Goal: Information Seeking & Learning: Compare options

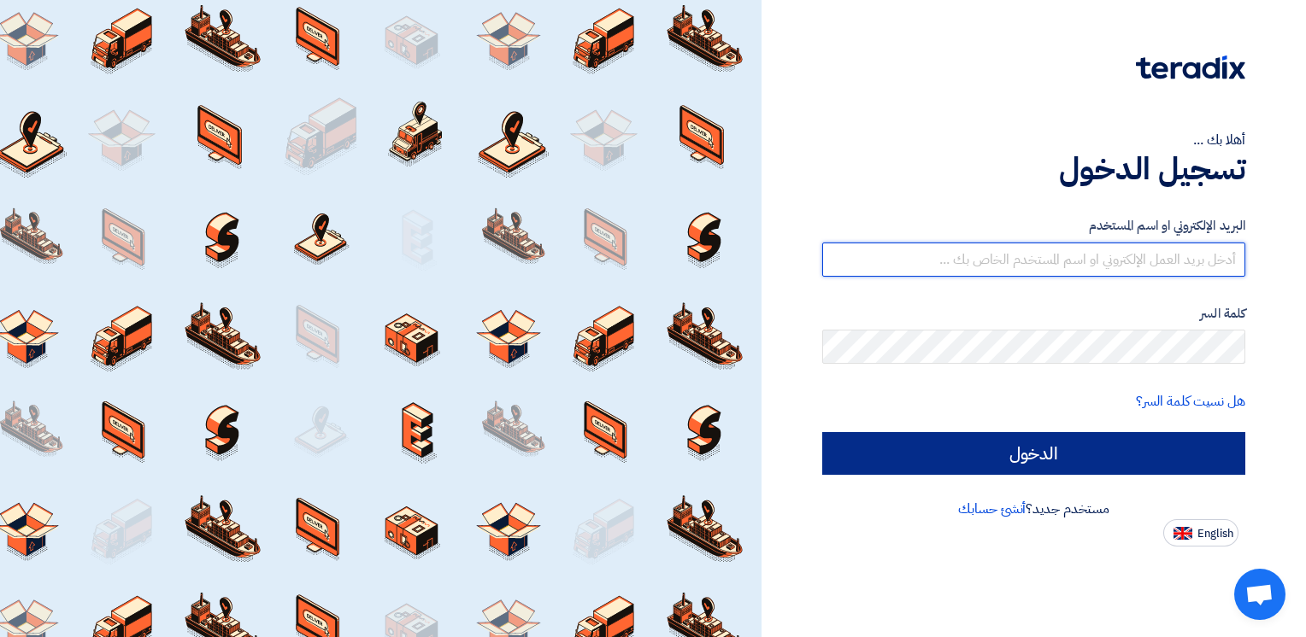
type input "[PERSON_NAME][EMAIL_ADDRESS][DOMAIN_NAME]"
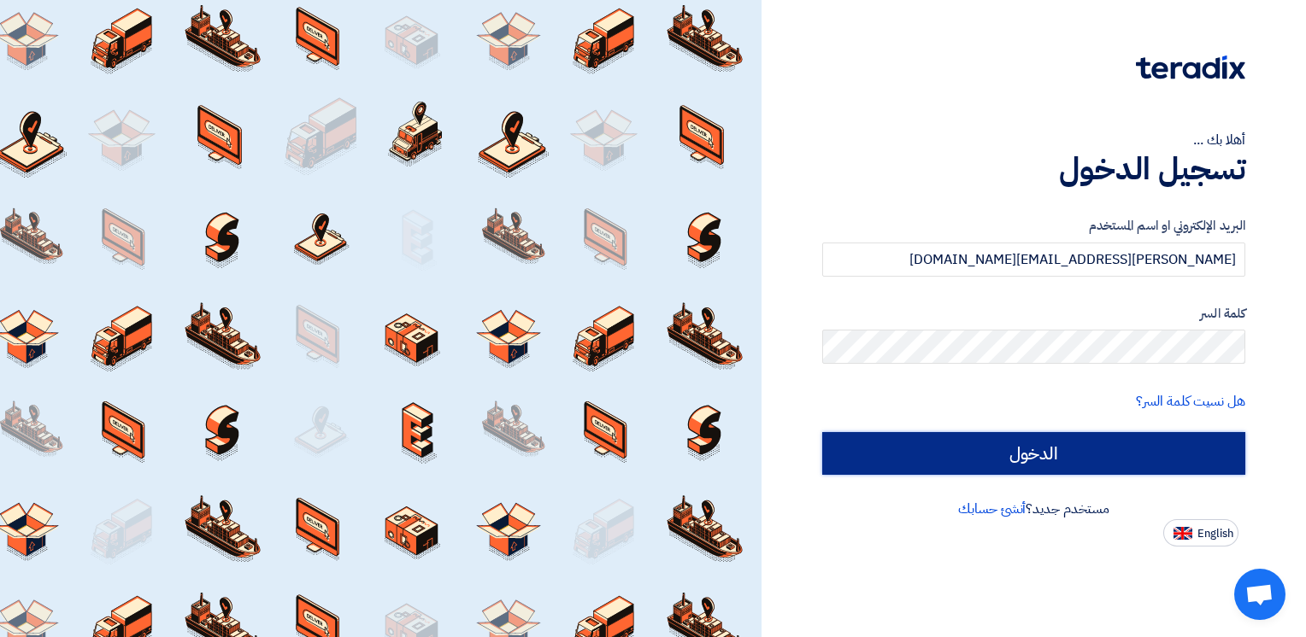
click at [1055, 453] on input "الدخول" at bounding box center [1033, 453] width 423 height 43
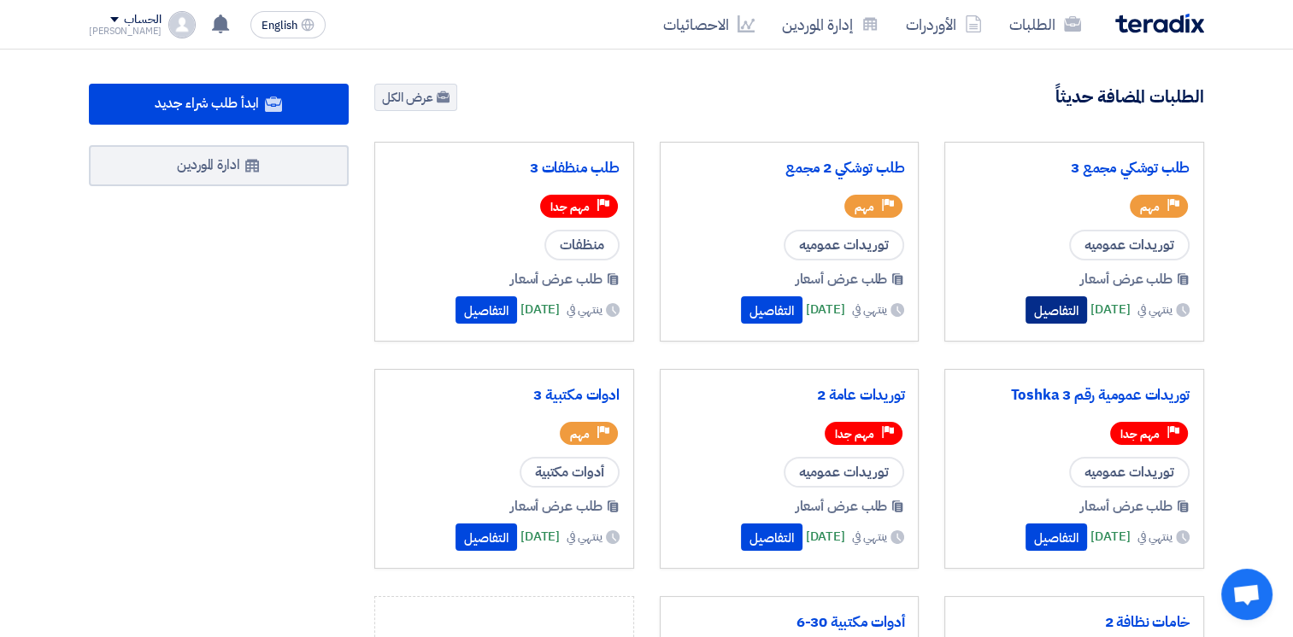
click at [1025, 309] on button "التفاصيل" at bounding box center [1056, 309] width 62 height 27
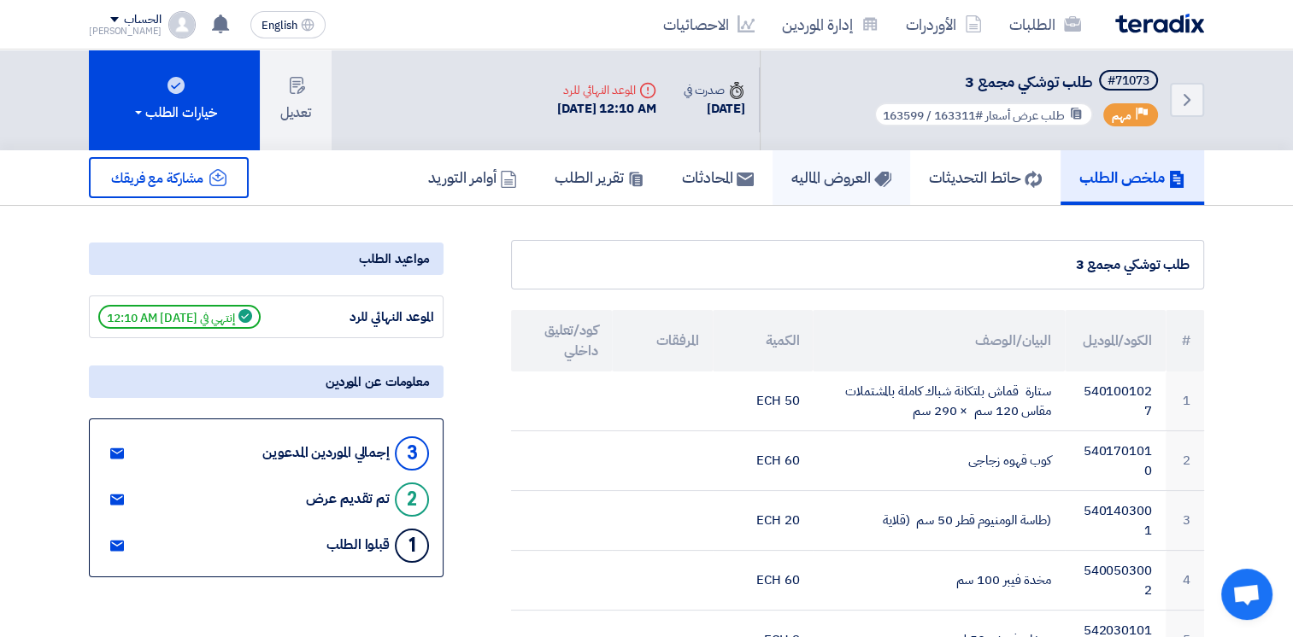
click at [808, 176] on h5 "العروض الماليه" at bounding box center [841, 177] width 100 height 20
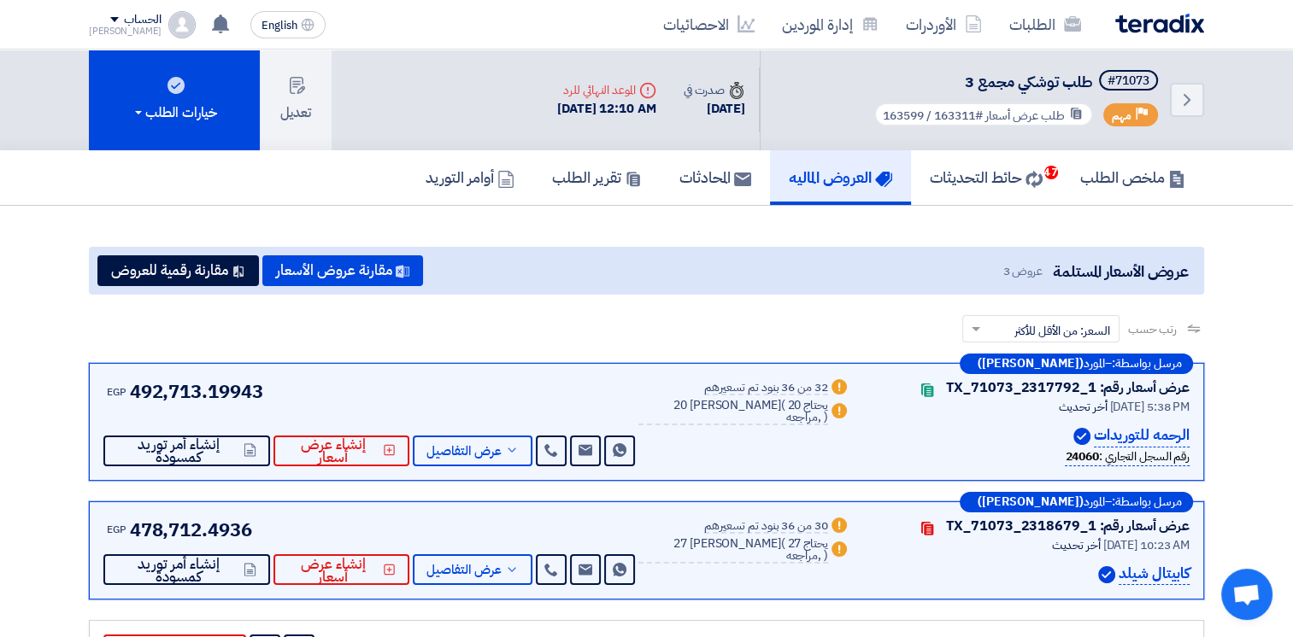
click at [824, 187] on link "العروض الماليه" at bounding box center [840, 177] width 141 height 55
click at [832, 181] on h5 "العروض الماليه" at bounding box center [840, 177] width 103 height 20
click at [810, 173] on h5 "العروض الماليه" at bounding box center [840, 177] width 103 height 20
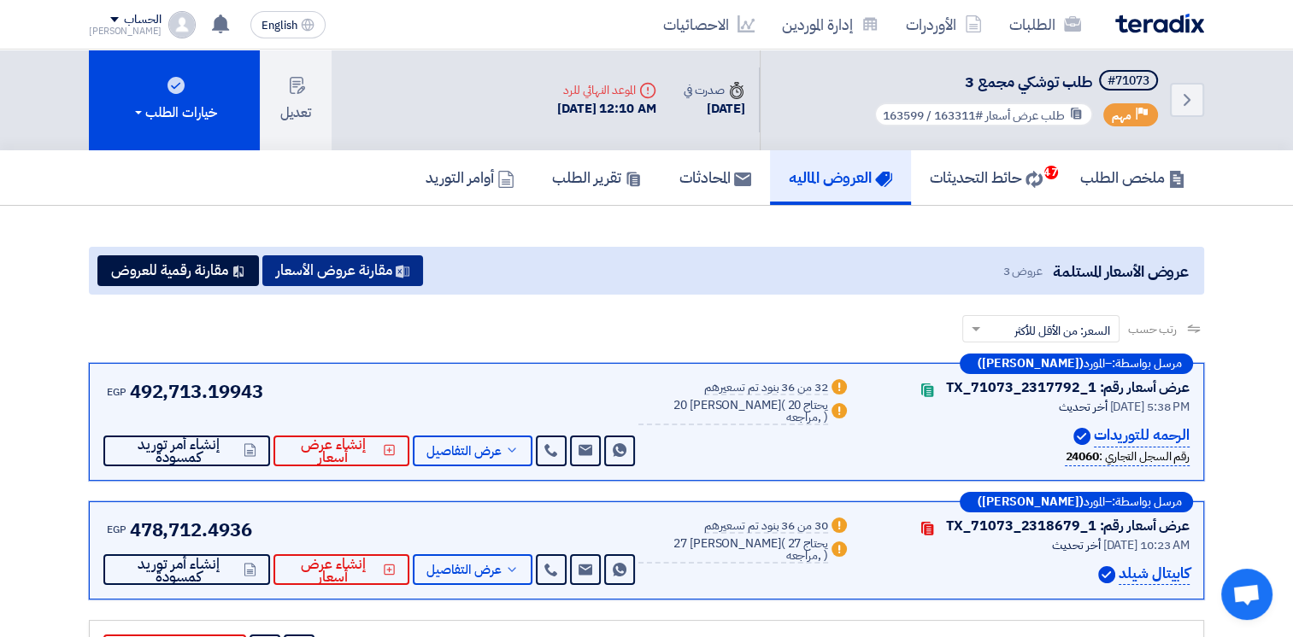
click at [386, 279] on button "مقارنة عروض الأسعار" at bounding box center [342, 270] width 161 height 31
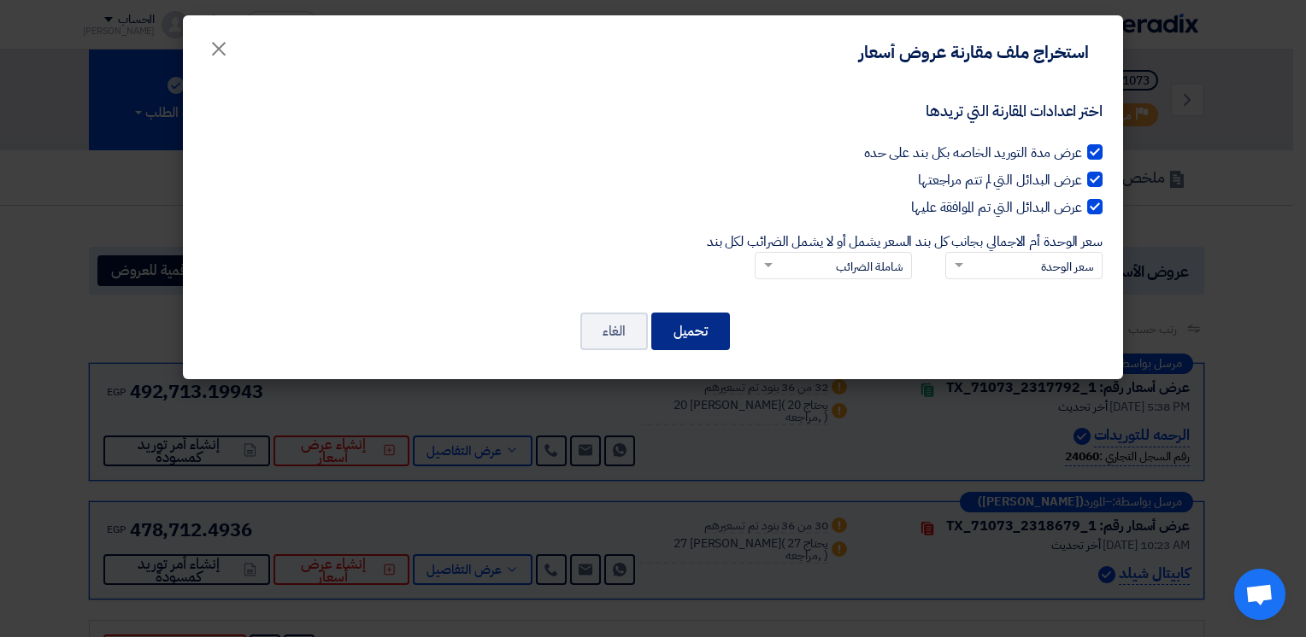
click at [697, 330] on button "تحميل" at bounding box center [690, 332] width 79 height 38
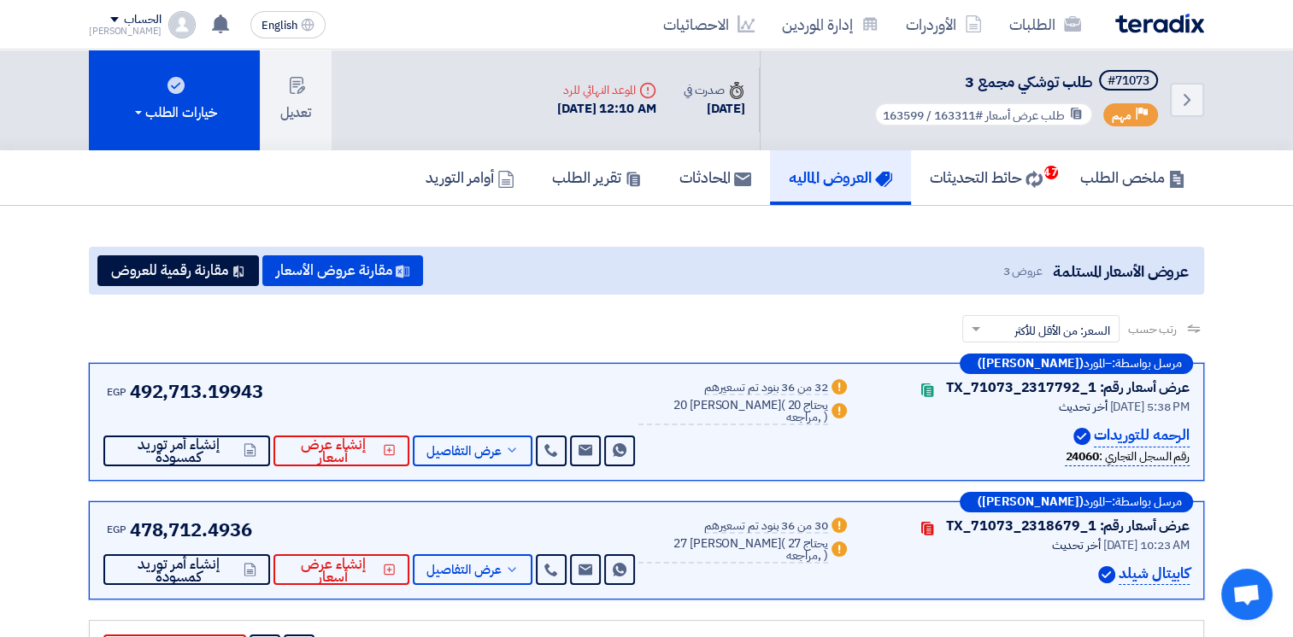
click at [837, 292] on div "عروض الأسعار المستلمة عروض 3 مقارنة عروض الأسعار مقارنة رقمية للعروض" at bounding box center [646, 271] width 1115 height 48
